Goal: Task Accomplishment & Management: Use online tool/utility

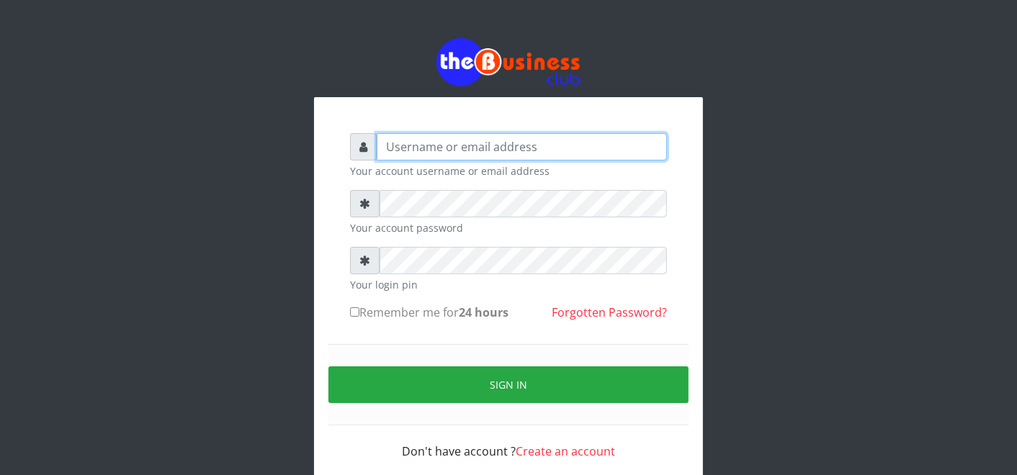
click at [413, 140] on input "text" at bounding box center [522, 146] width 290 height 27
type input "F"
type input "father"
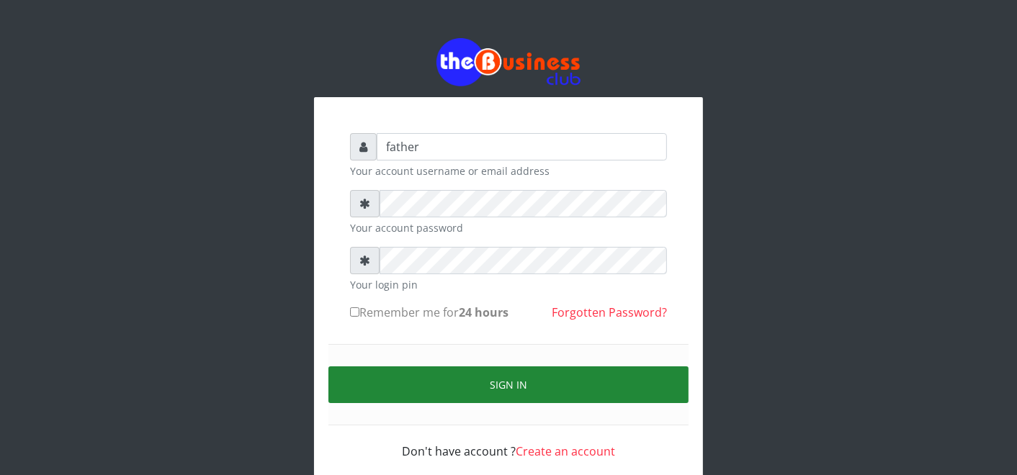
click at [503, 380] on button "Sign in" at bounding box center [508, 385] width 360 height 37
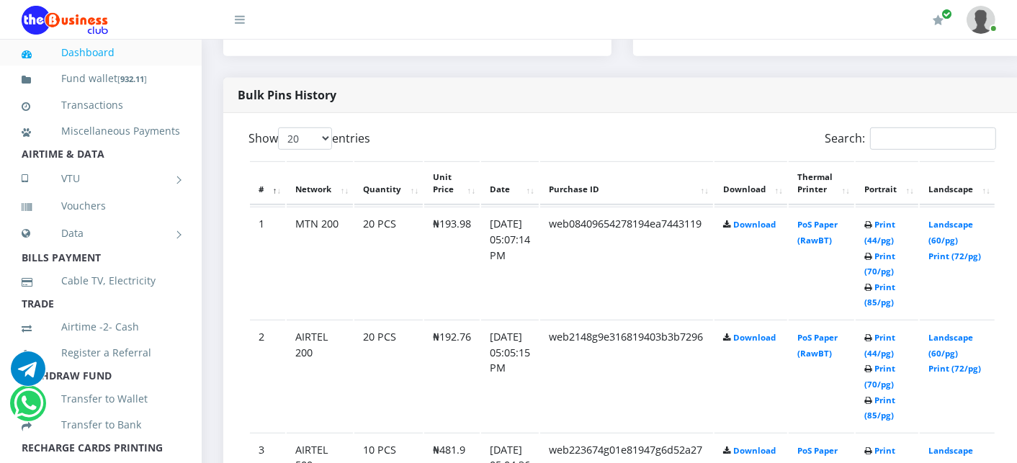
scroll to position [704, 0]
click at [895, 220] on link "Print (44/pg)" at bounding box center [879, 231] width 31 height 27
click at [889, 337] on link "Print (44/pg)" at bounding box center [879, 344] width 31 height 27
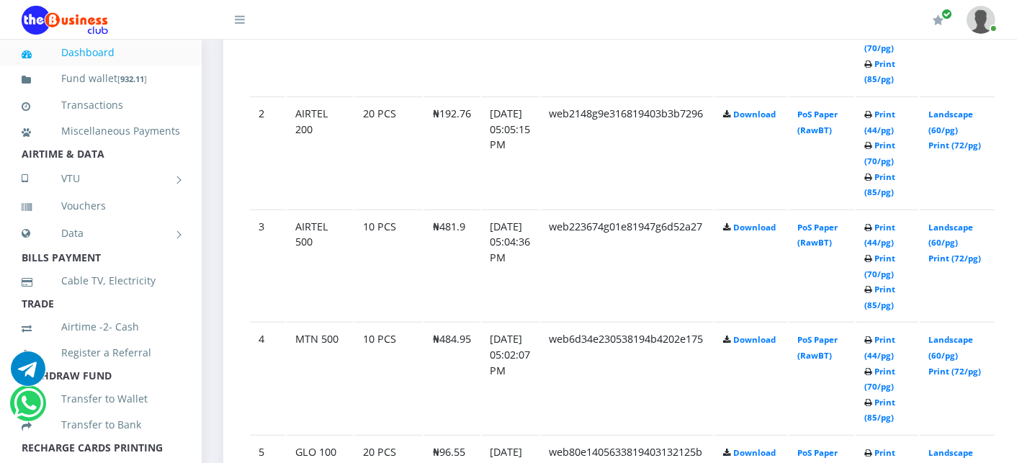
scroll to position [928, 0]
click at [895, 224] on link "Print (44/pg)" at bounding box center [879, 233] width 31 height 27
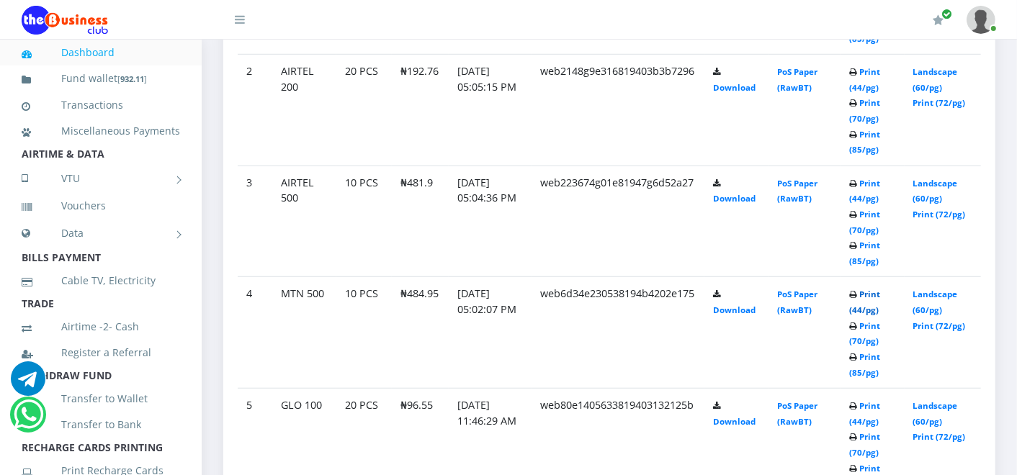
scroll to position [867, 0]
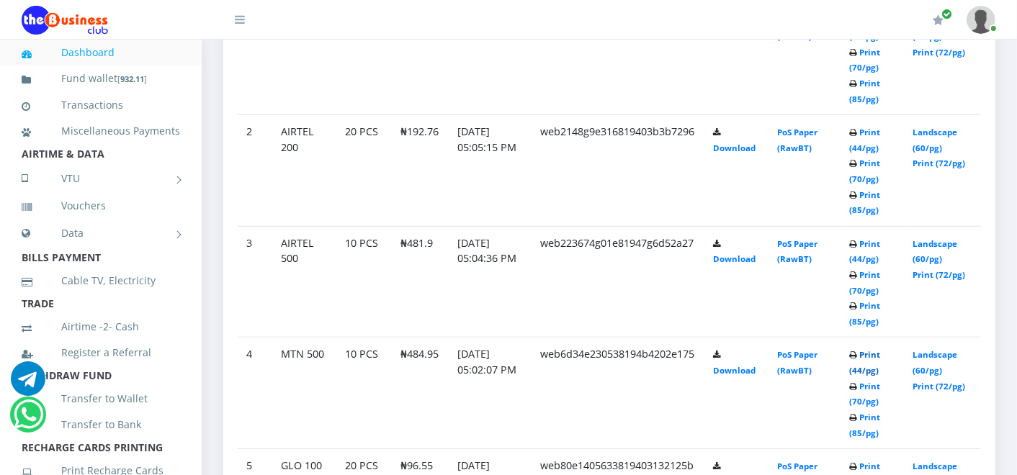
click at [879, 354] on link "Print (44/pg)" at bounding box center [864, 362] width 31 height 27
